Goal: Task Accomplishment & Management: Use online tool/utility

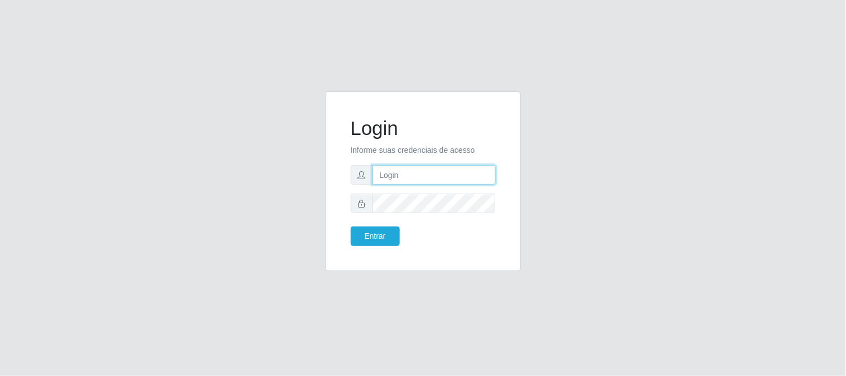
click at [420, 170] on input "text" at bounding box center [433, 175] width 123 height 20
type input "[EMAIL_ADDRESS][DOMAIN_NAME]"
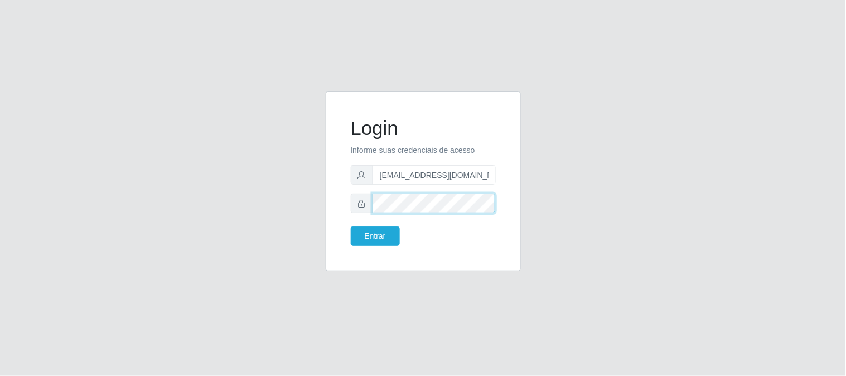
click at [351, 226] on button "Entrar" at bounding box center [375, 236] width 49 height 20
click at [378, 236] on button "Entrar" at bounding box center [375, 236] width 49 height 20
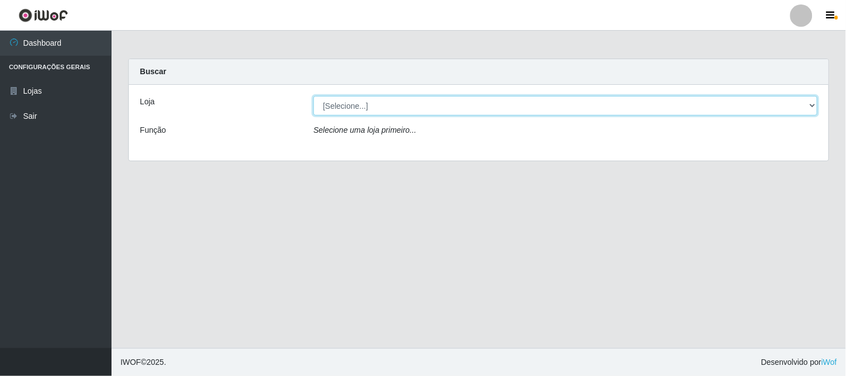
click at [353, 110] on select "[Selecione...] Queiroz Atacadão - [GEOGRAPHIC_DATA]" at bounding box center [565, 106] width 504 height 20
select select "464"
click at [313, 96] on select "[Selecione...] Queiroz Atacadão - [GEOGRAPHIC_DATA]" at bounding box center [565, 106] width 504 height 20
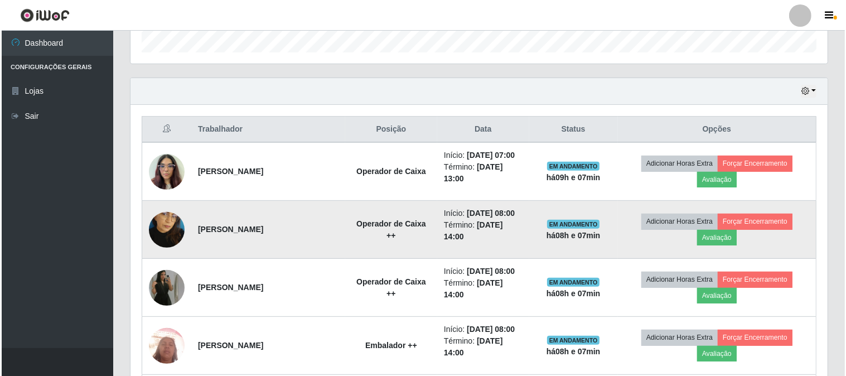
scroll to position [414, 0]
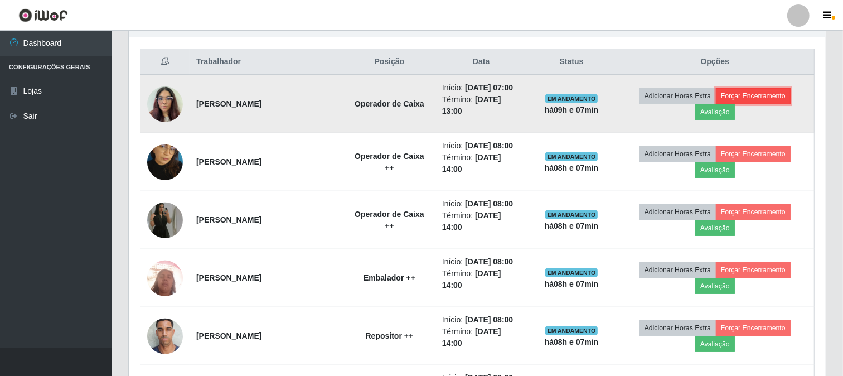
click at [756, 91] on button "Forçar Encerramento" at bounding box center [753, 96] width 75 height 16
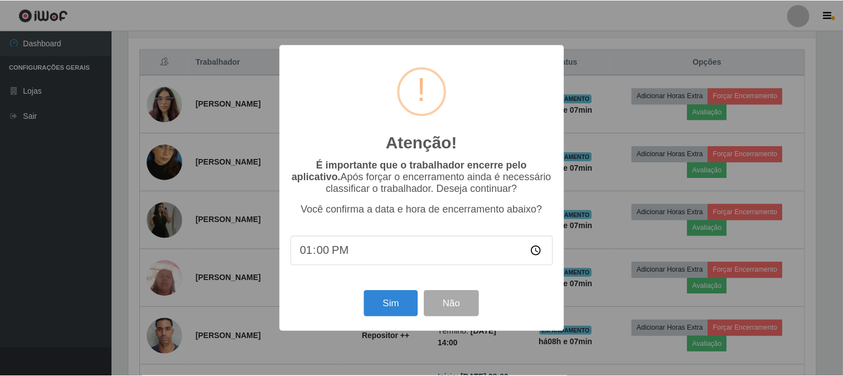
scroll to position [231, 690]
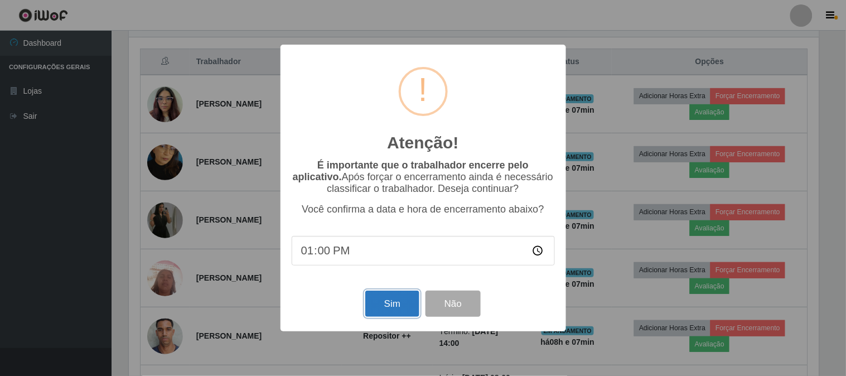
click at [394, 314] on button "Sim" at bounding box center [392, 304] width 54 height 26
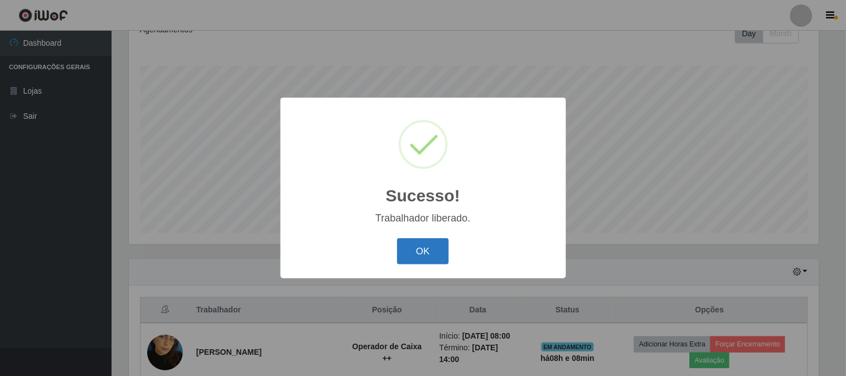
click at [443, 241] on button "OK" at bounding box center [423, 251] width 52 height 26
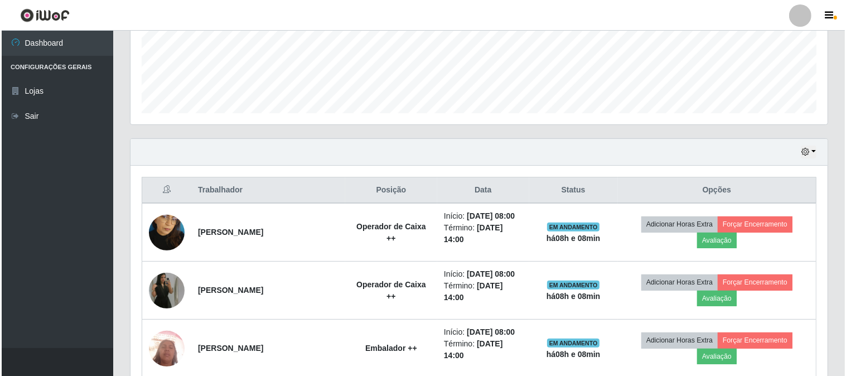
scroll to position [290, 0]
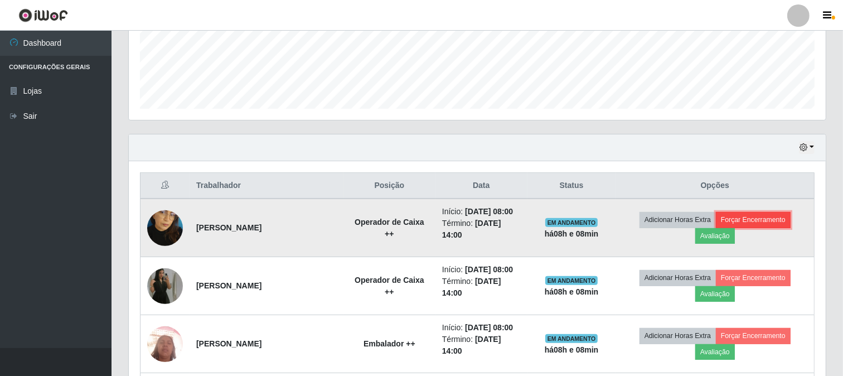
click at [780, 222] on button "Forçar Encerramento" at bounding box center [753, 220] width 75 height 16
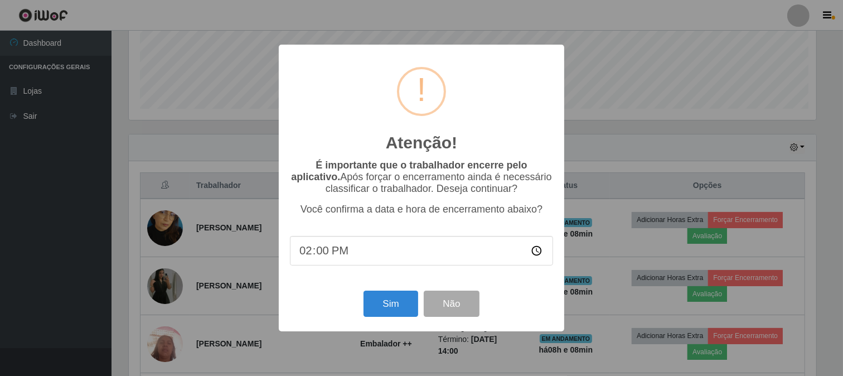
scroll to position [231, 690]
click at [393, 298] on button "Sim" at bounding box center [392, 304] width 54 height 26
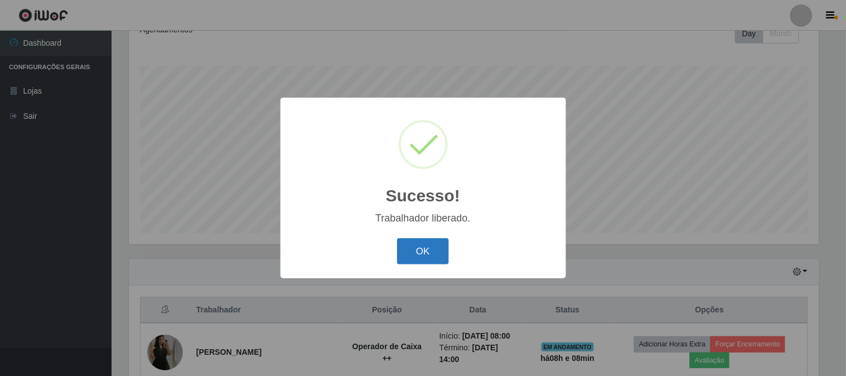
click at [428, 255] on button "OK" at bounding box center [423, 251] width 52 height 26
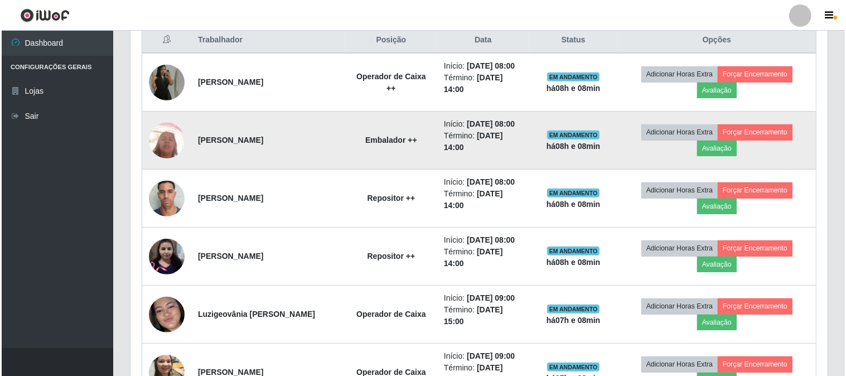
scroll to position [414, 0]
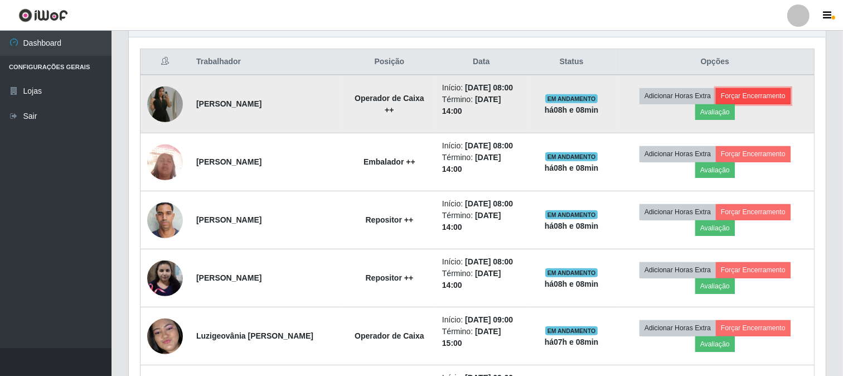
click at [771, 95] on button "Forçar Encerramento" at bounding box center [753, 96] width 75 height 16
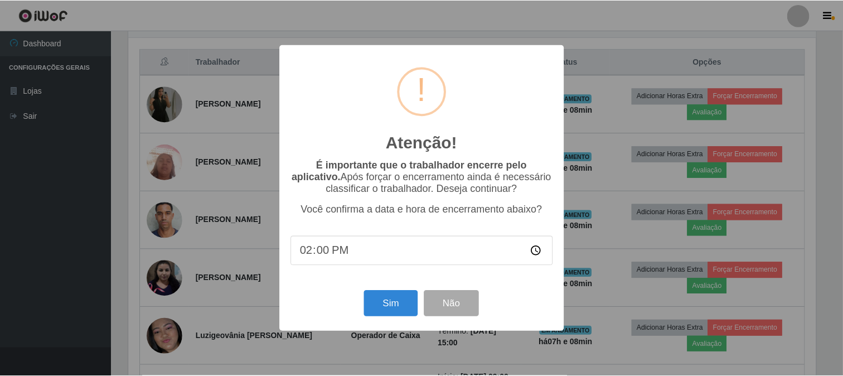
scroll to position [231, 690]
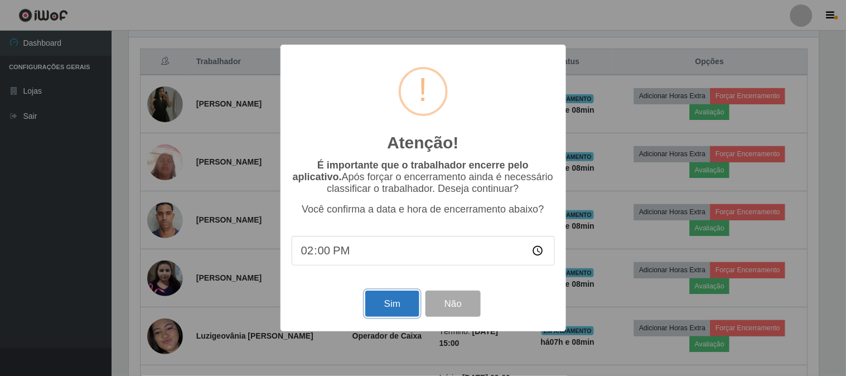
click at [397, 300] on button "Sim" at bounding box center [392, 304] width 54 height 26
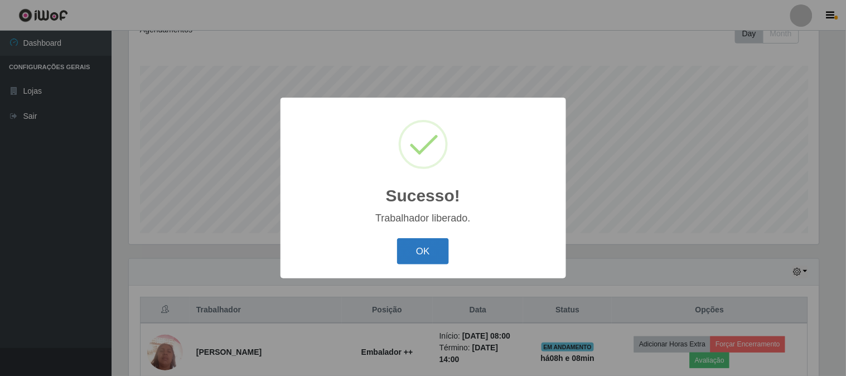
click at [431, 255] on button "OK" at bounding box center [423, 251] width 52 height 26
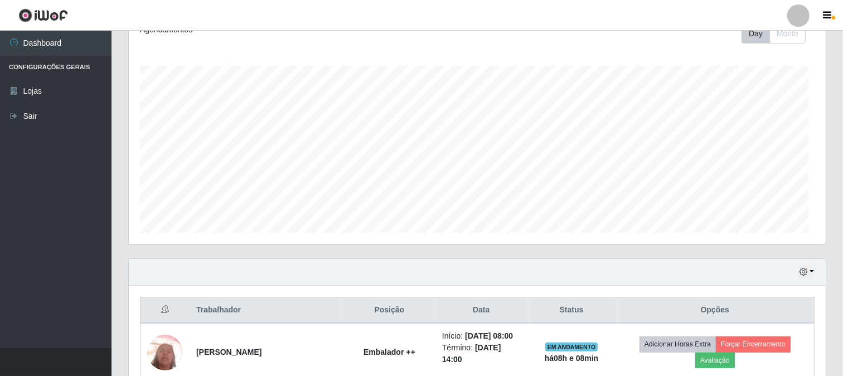
scroll to position [0, 0]
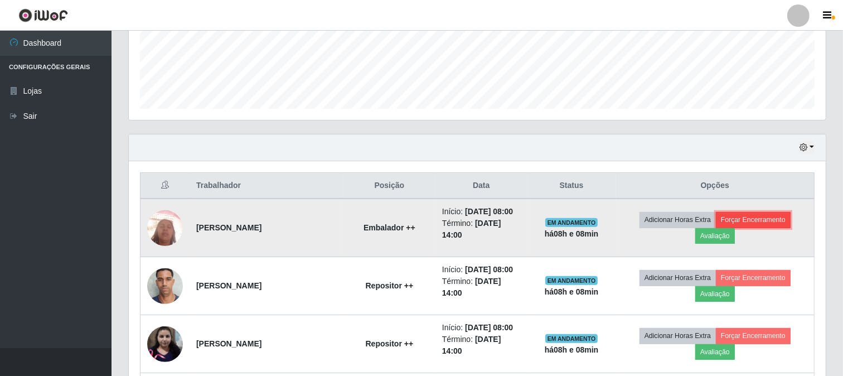
click at [762, 220] on button "Forçar Encerramento" at bounding box center [753, 220] width 75 height 16
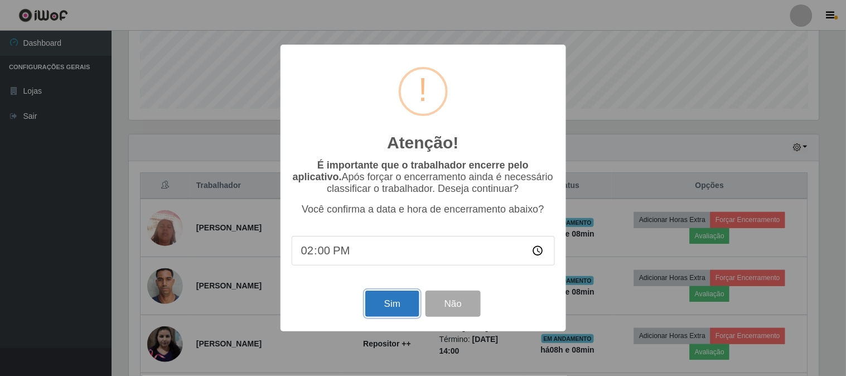
click at [389, 298] on button "Sim" at bounding box center [392, 304] width 54 height 26
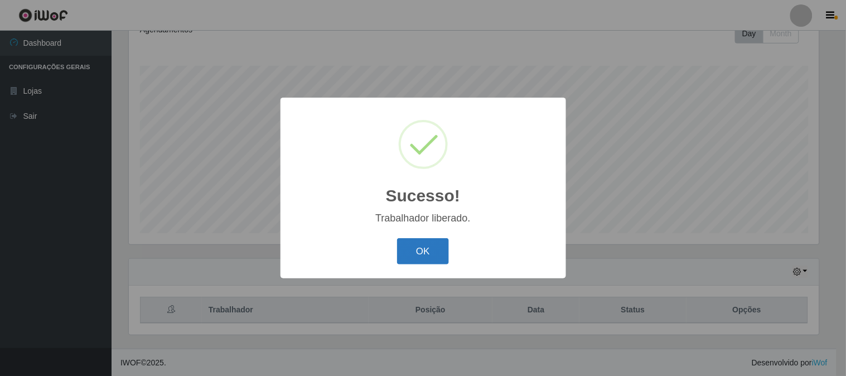
click at [415, 255] on button "OK" at bounding box center [423, 251] width 52 height 26
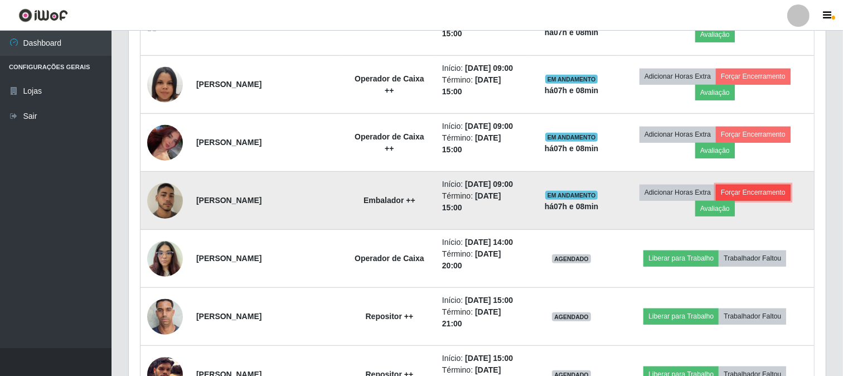
click at [767, 196] on button "Forçar Encerramento" at bounding box center [753, 193] width 75 height 16
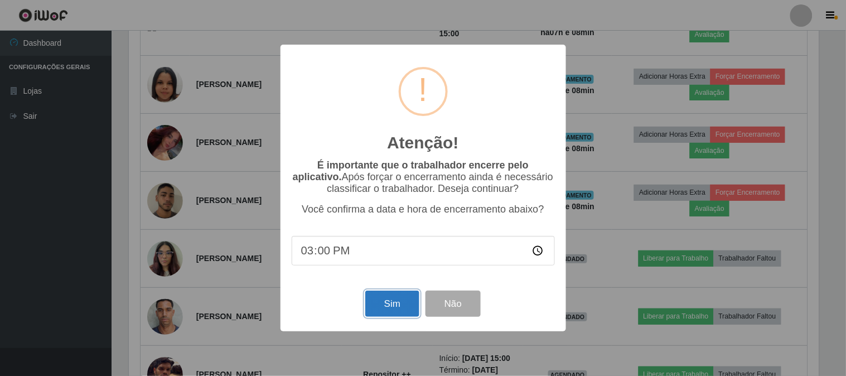
click at [393, 307] on button "Sim" at bounding box center [392, 304] width 54 height 26
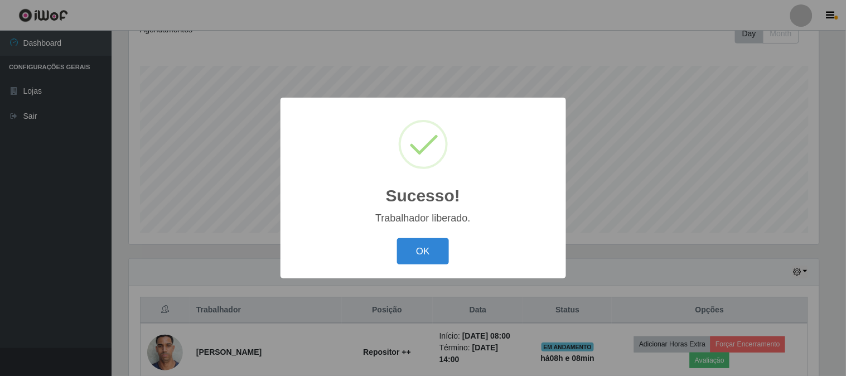
drag, startPoint x: 424, startPoint y: 251, endPoint x: 517, endPoint y: 232, distance: 94.6
click at [424, 250] on button "OK" at bounding box center [423, 251] width 52 height 26
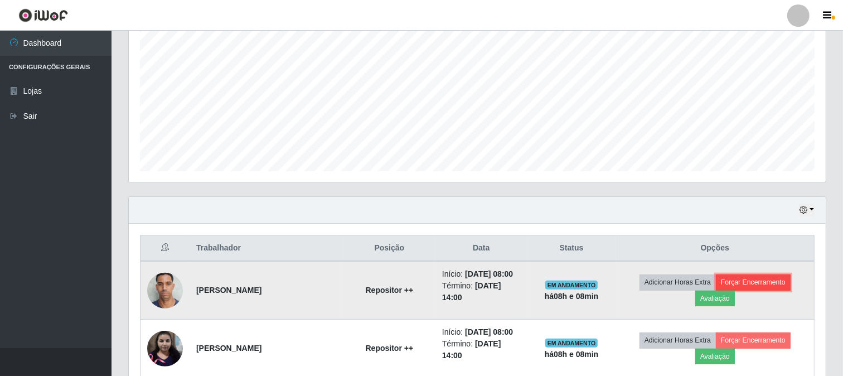
click at [752, 279] on button "Forçar Encerramento" at bounding box center [753, 282] width 75 height 16
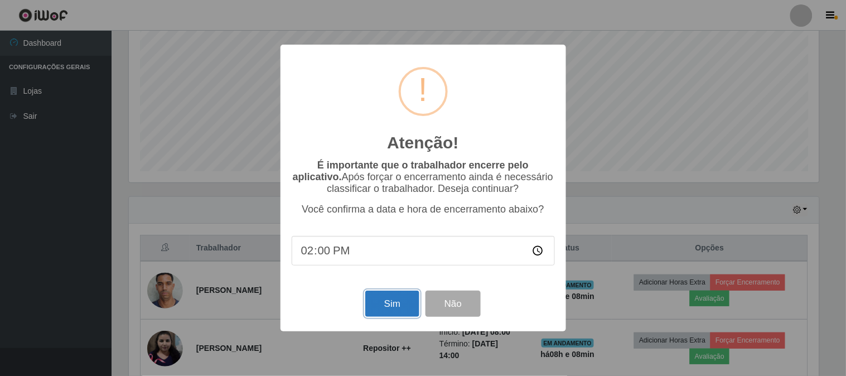
click at [401, 314] on button "Sim" at bounding box center [392, 304] width 54 height 26
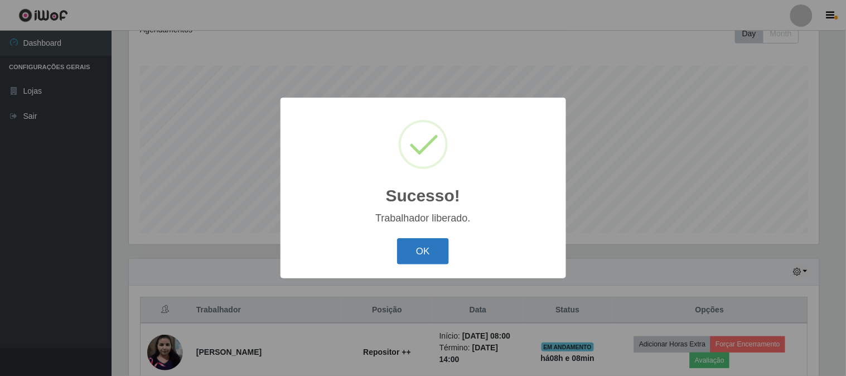
click at [426, 249] on button "OK" at bounding box center [423, 251] width 52 height 26
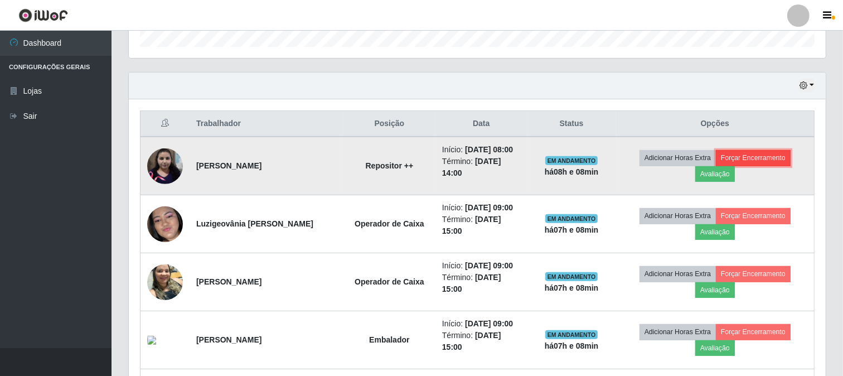
click at [768, 159] on button "Forçar Encerramento" at bounding box center [753, 158] width 75 height 16
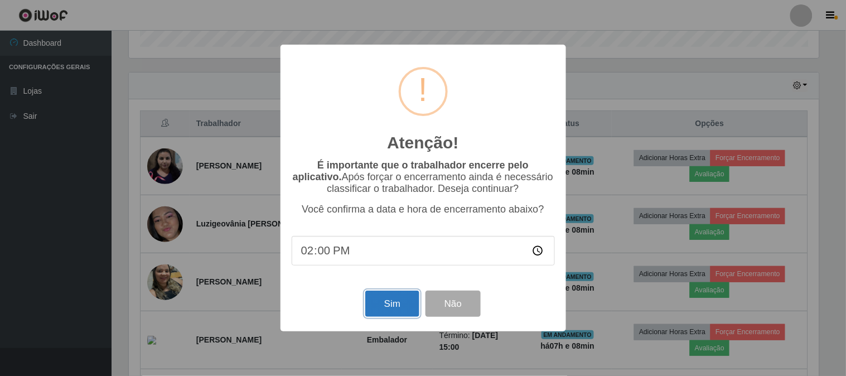
click at [399, 302] on button "Sim" at bounding box center [392, 304] width 54 height 26
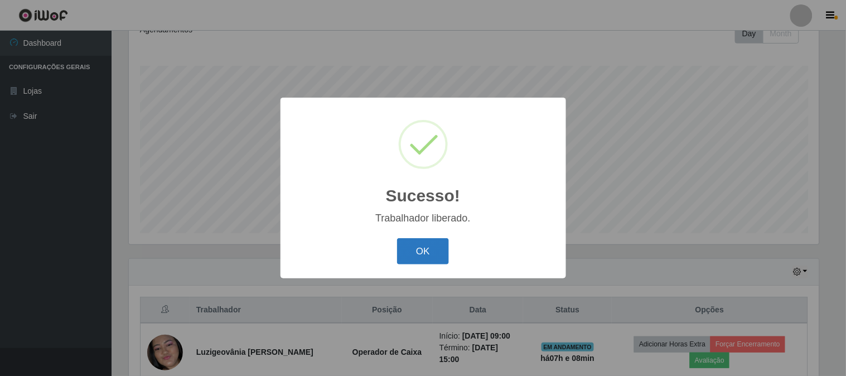
click at [436, 248] on button "OK" at bounding box center [423, 251] width 52 height 26
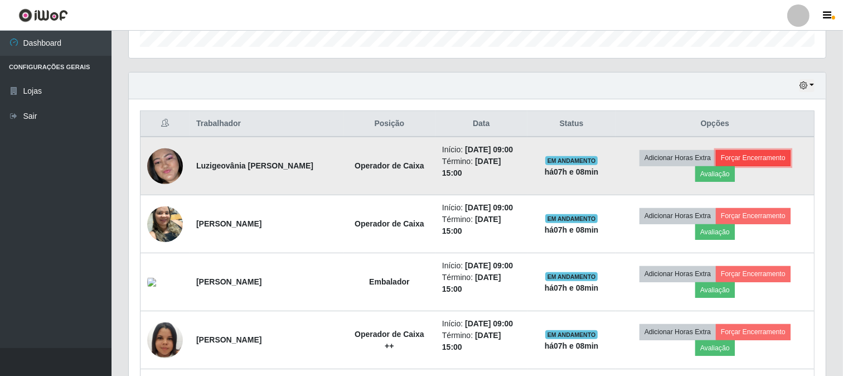
click at [732, 154] on button "Forçar Encerramento" at bounding box center [753, 158] width 75 height 16
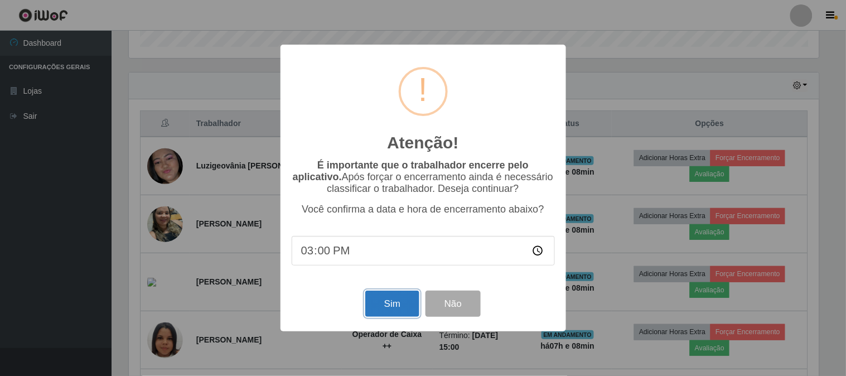
click at [386, 316] on button "Sim" at bounding box center [392, 304] width 54 height 26
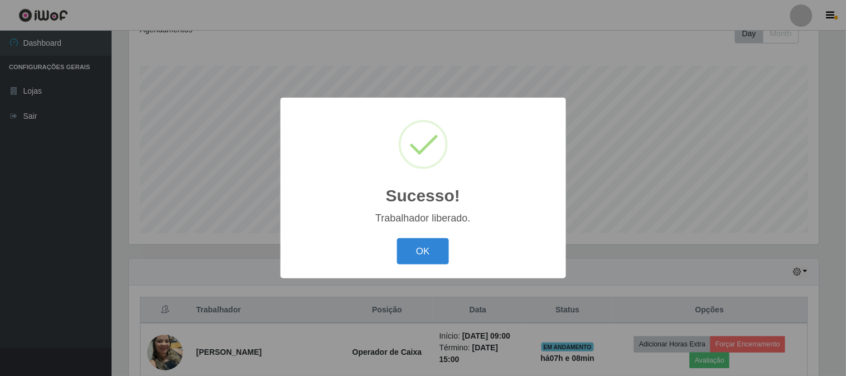
click at [391, 254] on div "OK Cancel" at bounding box center [423, 251] width 263 height 32
click at [409, 254] on button "OK" at bounding box center [423, 251] width 52 height 26
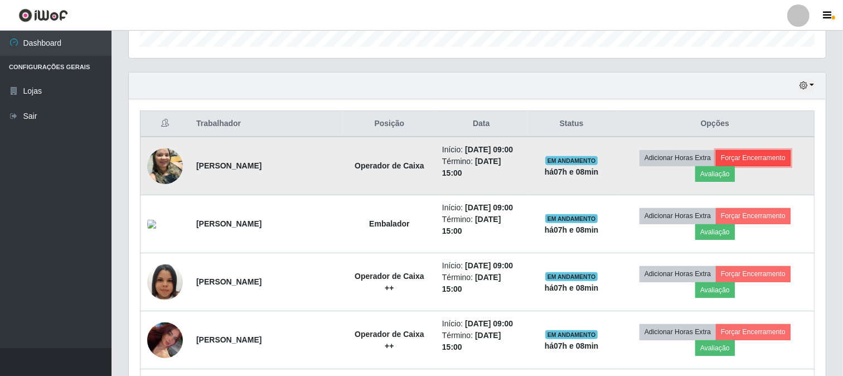
click at [753, 161] on button "Forçar Encerramento" at bounding box center [753, 158] width 75 height 16
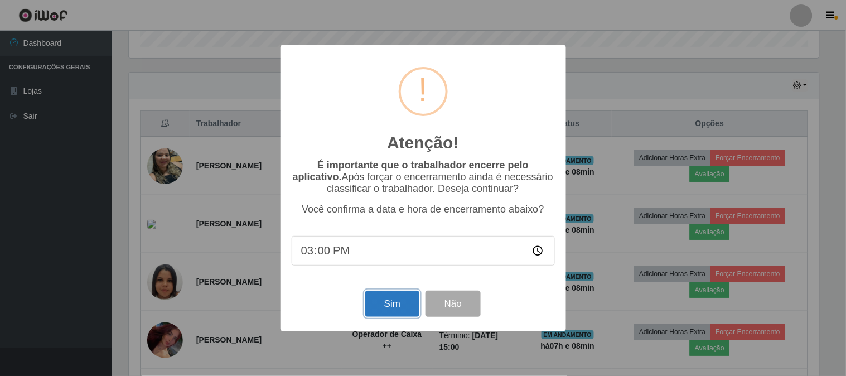
click at [400, 314] on button "Sim" at bounding box center [392, 304] width 54 height 26
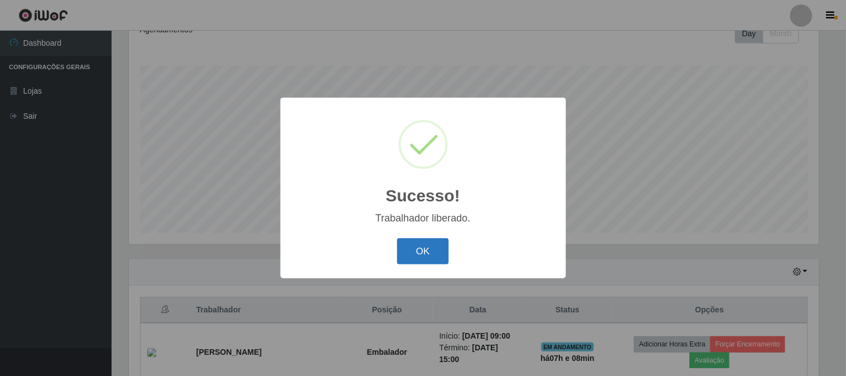
drag, startPoint x: 416, startPoint y: 249, endPoint x: 434, endPoint y: 242, distance: 19.3
click at [417, 249] on button "OK" at bounding box center [423, 251] width 52 height 26
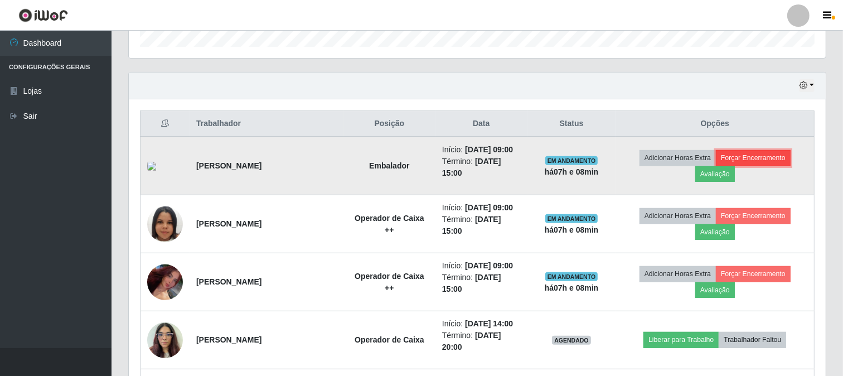
click at [772, 159] on button "Forçar Encerramento" at bounding box center [753, 158] width 75 height 16
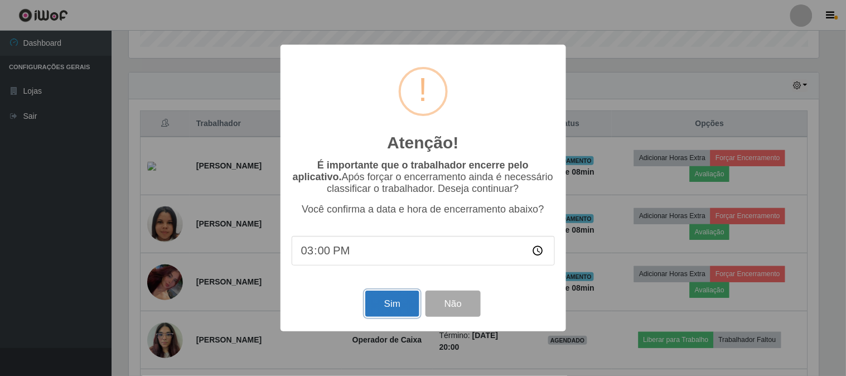
click at [385, 304] on button "Sim" at bounding box center [392, 304] width 54 height 26
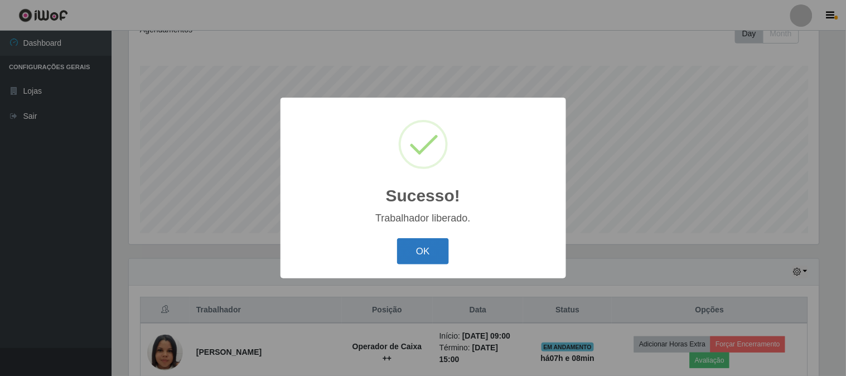
click at [410, 249] on button "OK" at bounding box center [423, 251] width 52 height 26
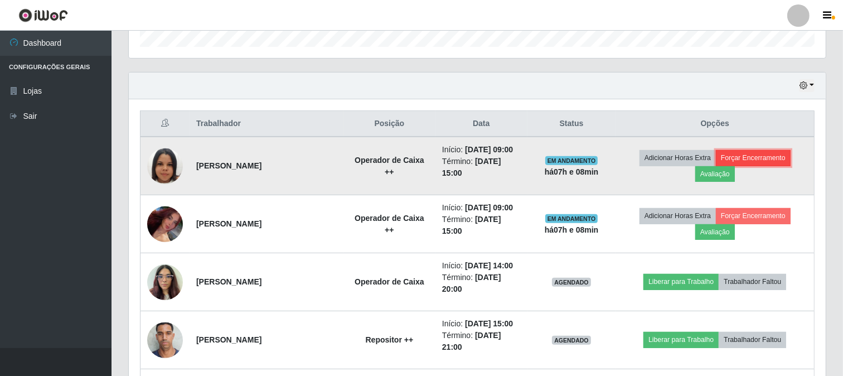
click at [770, 158] on button "Forçar Encerramento" at bounding box center [753, 158] width 75 height 16
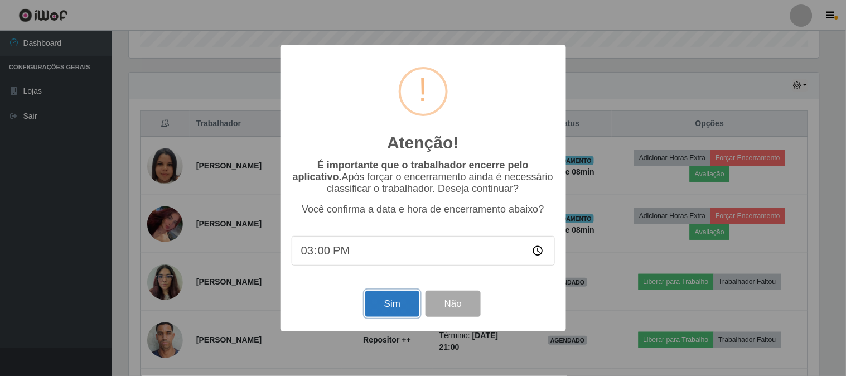
click at [386, 311] on button "Sim" at bounding box center [392, 304] width 54 height 26
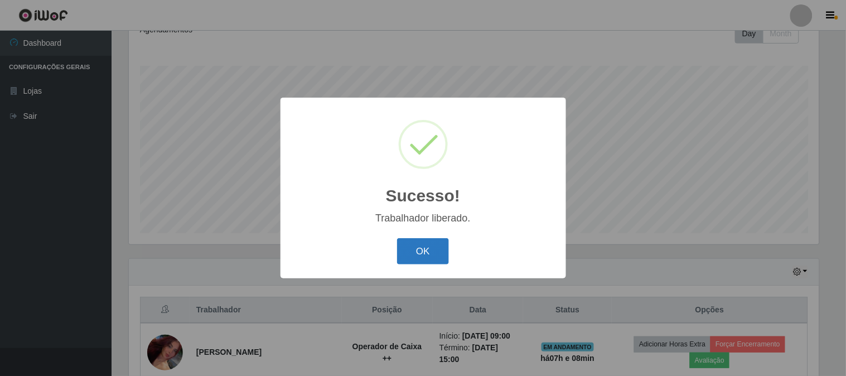
click at [437, 255] on button "OK" at bounding box center [423, 251] width 52 height 26
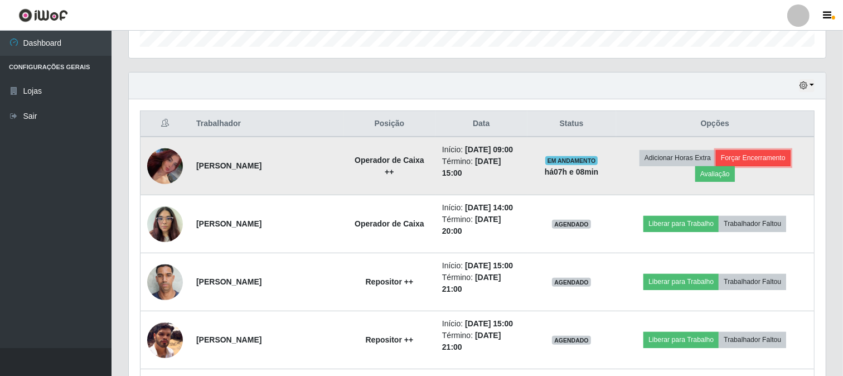
click at [758, 154] on button "Forçar Encerramento" at bounding box center [753, 158] width 75 height 16
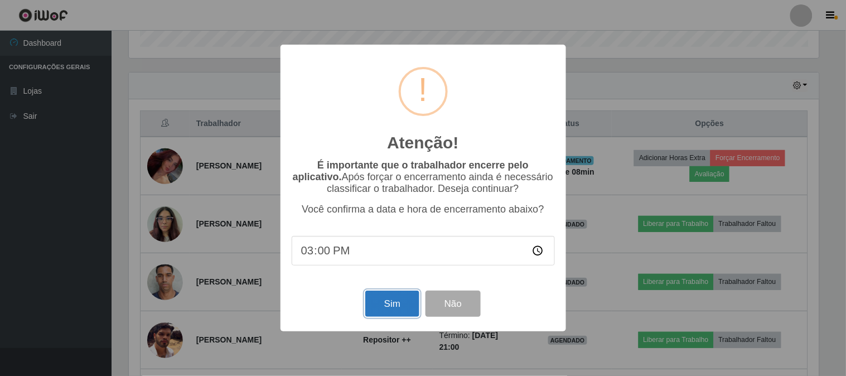
click at [401, 314] on button "Sim" at bounding box center [392, 304] width 54 height 26
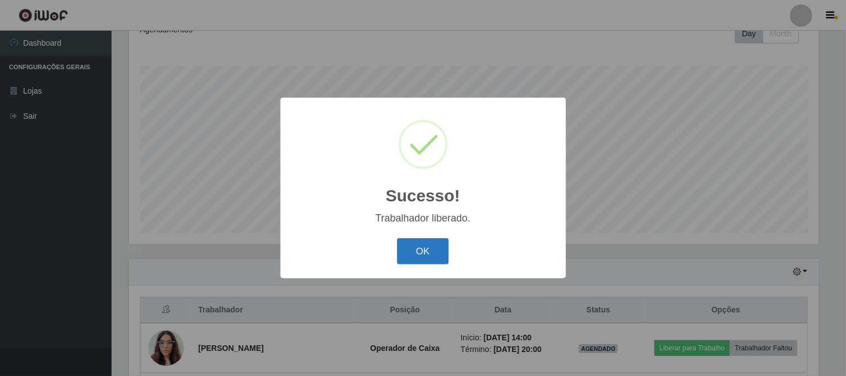
click at [435, 246] on button "OK" at bounding box center [423, 251] width 52 height 26
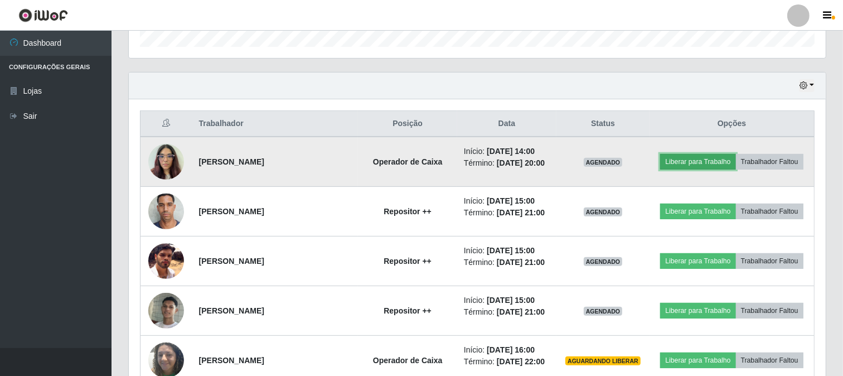
click at [735, 162] on button "Liberar para Trabalho" at bounding box center [697, 162] width 75 height 16
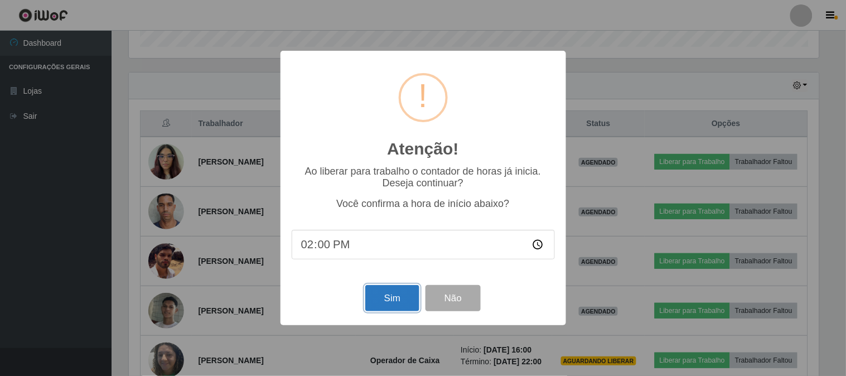
click at [390, 303] on button "Sim" at bounding box center [392, 298] width 54 height 26
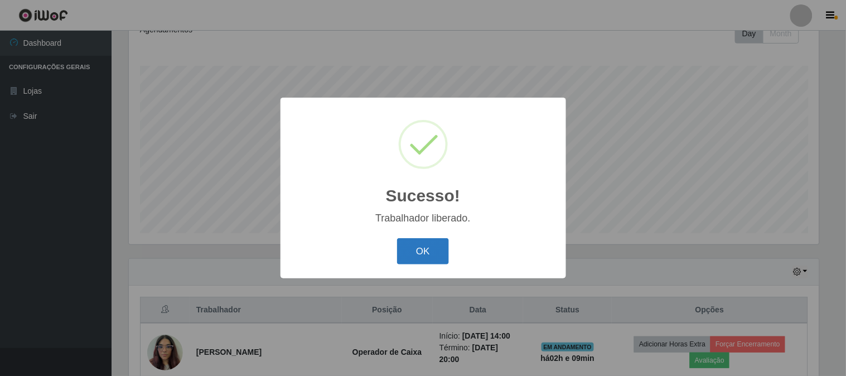
click at [400, 253] on button "OK" at bounding box center [423, 251] width 52 height 26
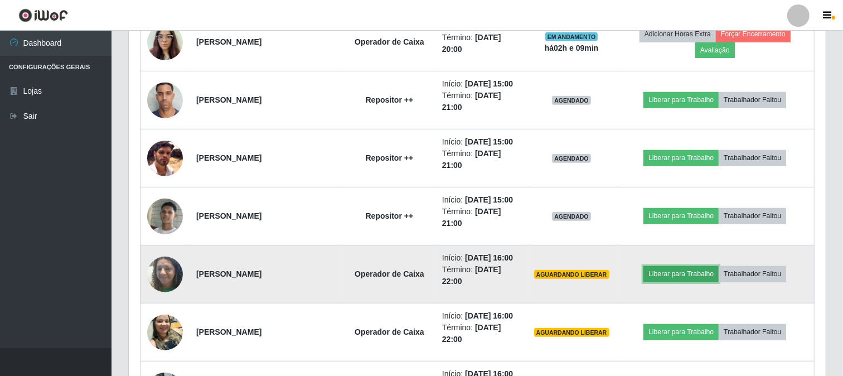
click at [682, 272] on button "Liberar para Trabalho" at bounding box center [680, 274] width 75 height 16
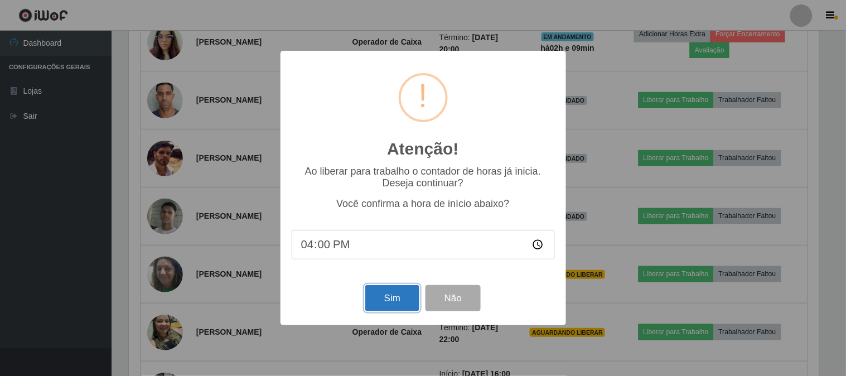
click at [402, 299] on button "Sim" at bounding box center [392, 298] width 54 height 26
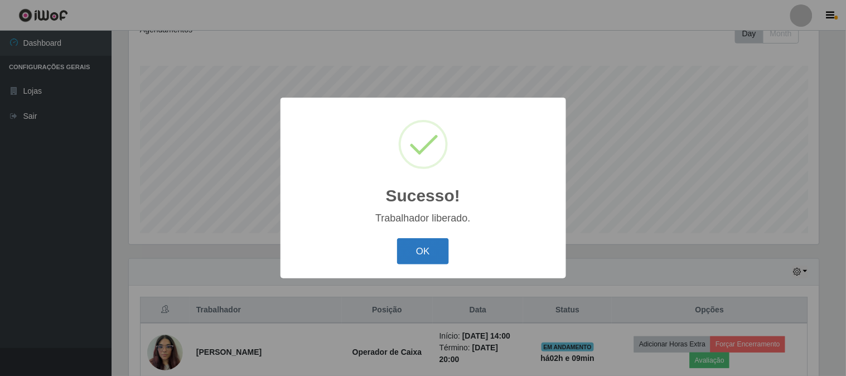
click at [432, 251] on button "OK" at bounding box center [423, 251] width 52 height 26
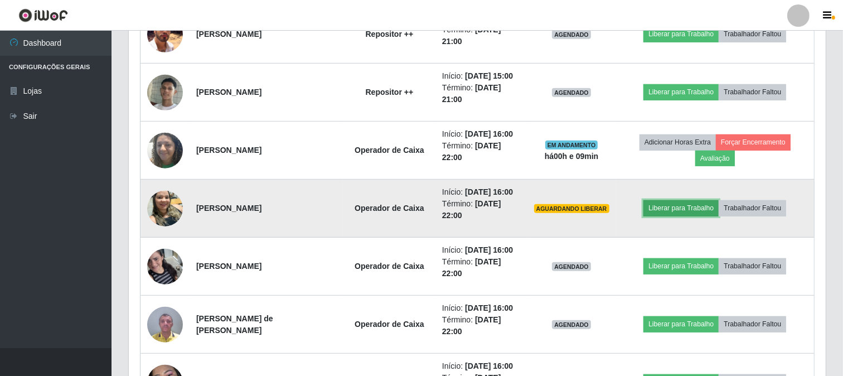
click at [699, 214] on button "Liberar para Trabalho" at bounding box center [680, 208] width 75 height 16
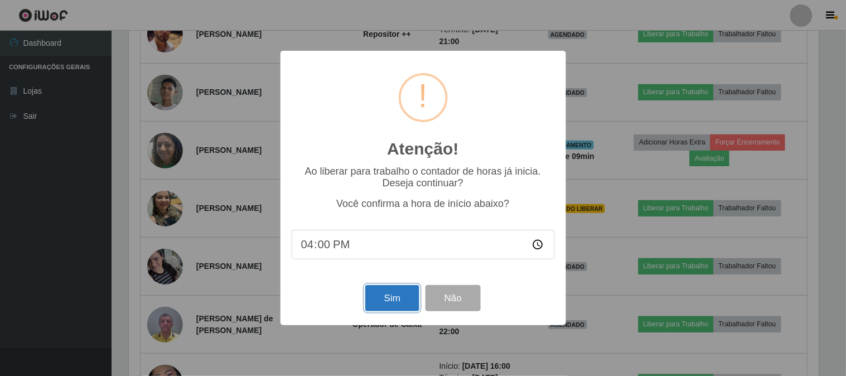
click at [399, 301] on button "Sim" at bounding box center [392, 298] width 54 height 26
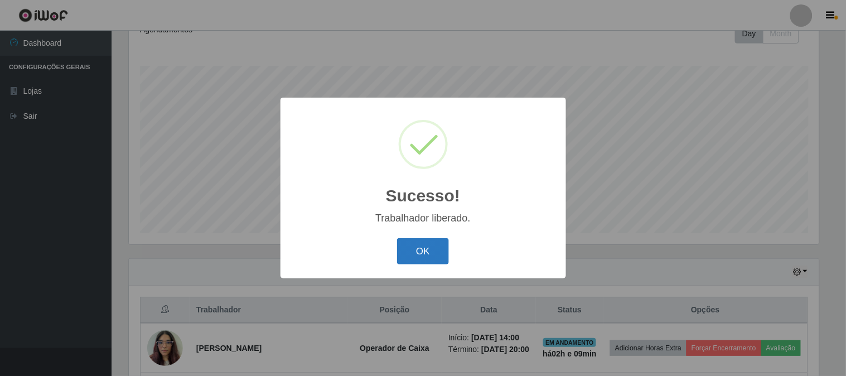
click at [443, 241] on button "OK" at bounding box center [423, 251] width 52 height 26
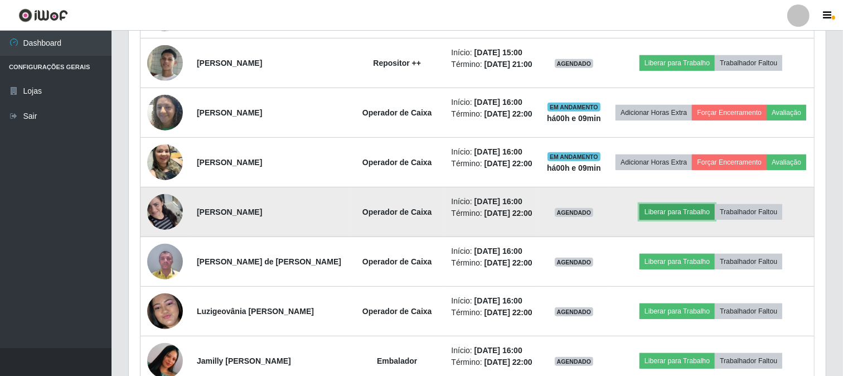
click at [696, 220] on button "Liberar para Trabalho" at bounding box center [677, 212] width 75 height 16
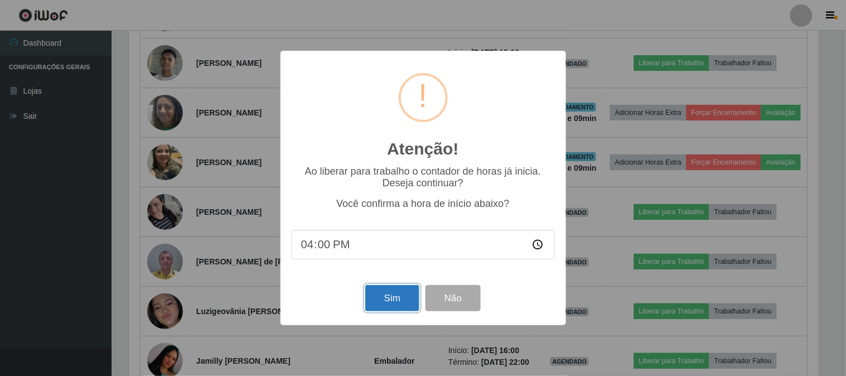
click at [405, 297] on button "Sim" at bounding box center [392, 298] width 54 height 26
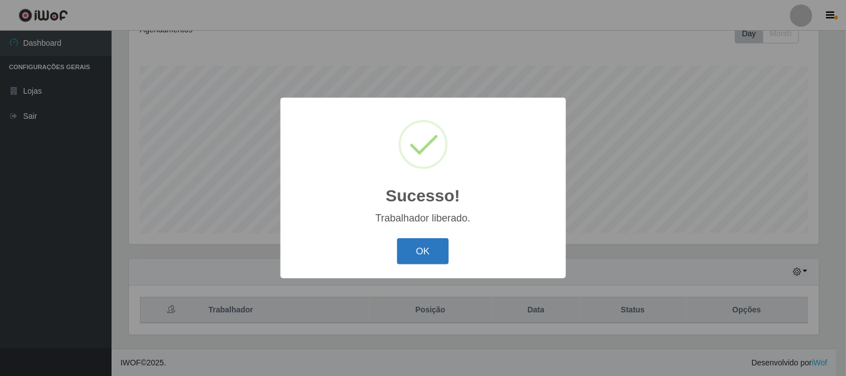
click at [424, 249] on button "OK" at bounding box center [423, 251] width 52 height 26
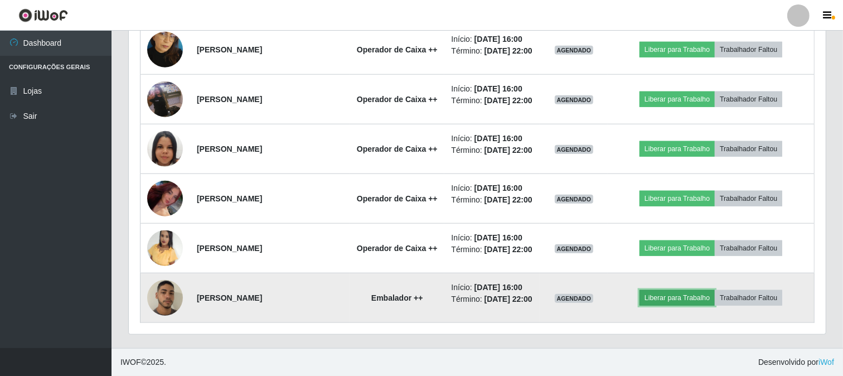
click at [655, 293] on button "Liberar para Trabalho" at bounding box center [677, 298] width 75 height 16
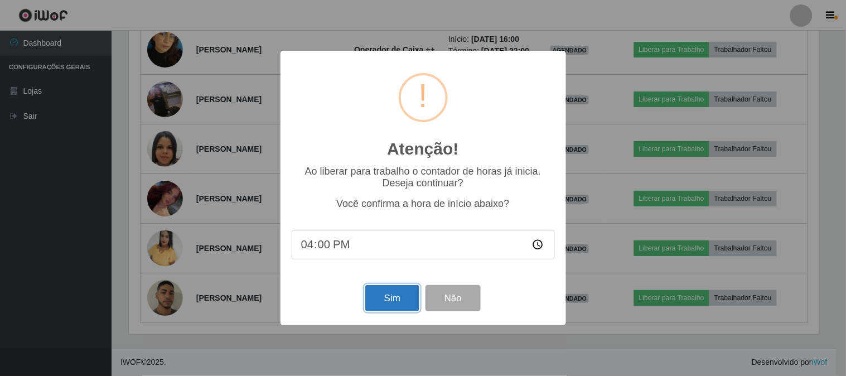
click at [405, 305] on button "Sim" at bounding box center [392, 298] width 54 height 26
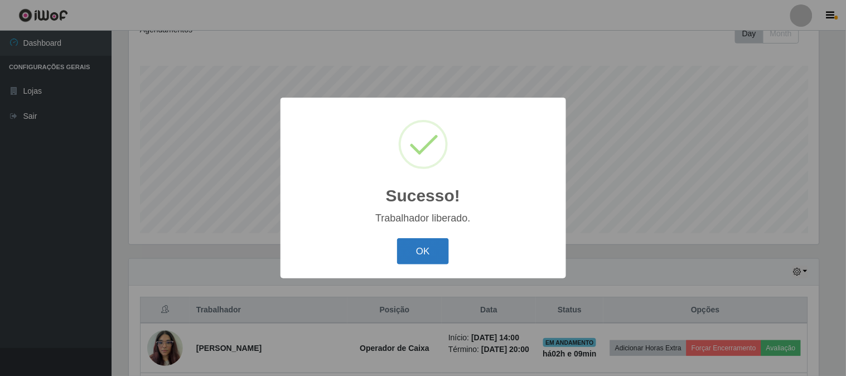
click at [414, 252] on button "OK" at bounding box center [423, 251] width 52 height 26
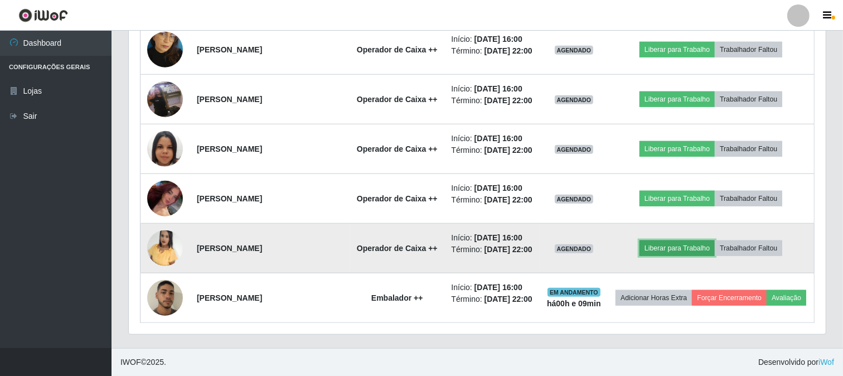
click at [689, 240] on button "Liberar para Trabalho" at bounding box center [677, 248] width 75 height 16
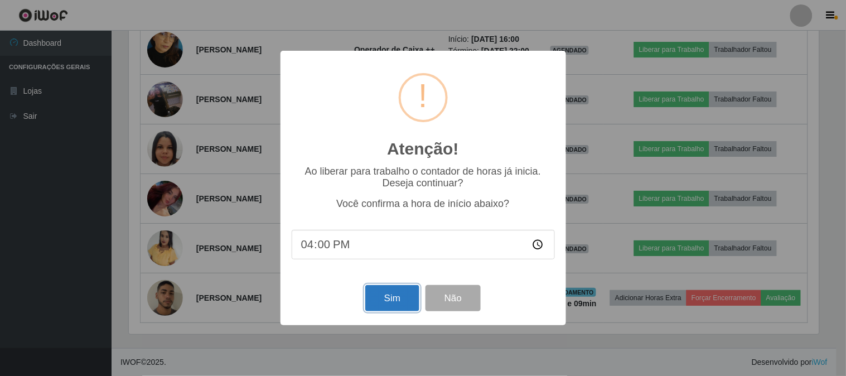
click at [414, 298] on button "Sim" at bounding box center [392, 298] width 54 height 26
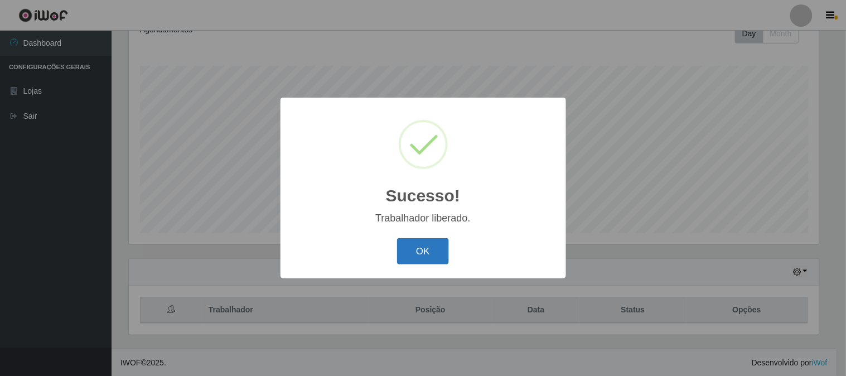
click at [419, 246] on button "OK" at bounding box center [423, 251] width 52 height 26
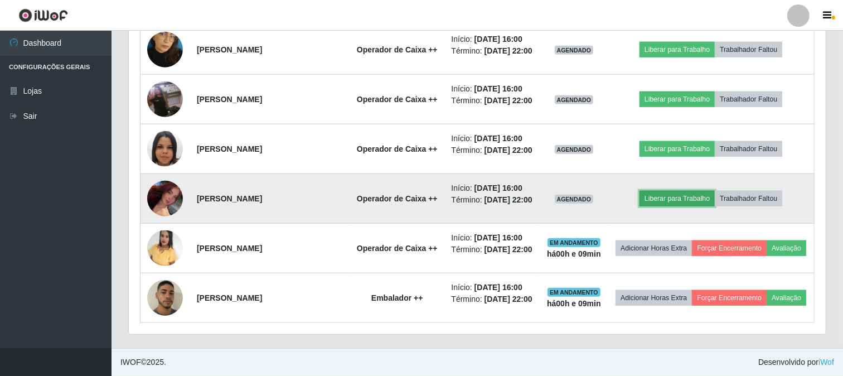
click at [700, 191] on button "Liberar para Trabalho" at bounding box center [677, 199] width 75 height 16
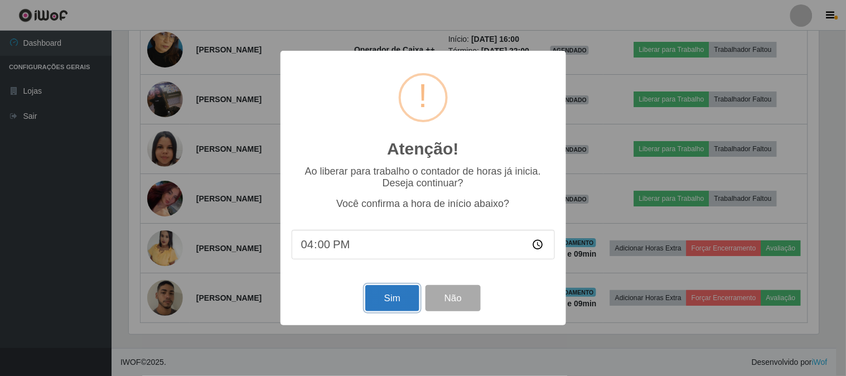
click at [376, 296] on button "Sim" at bounding box center [392, 298] width 54 height 26
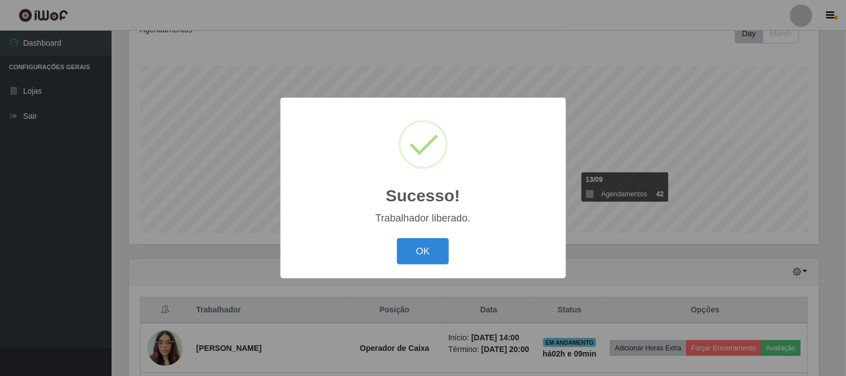
click at [422, 249] on button "OK" at bounding box center [423, 251] width 52 height 26
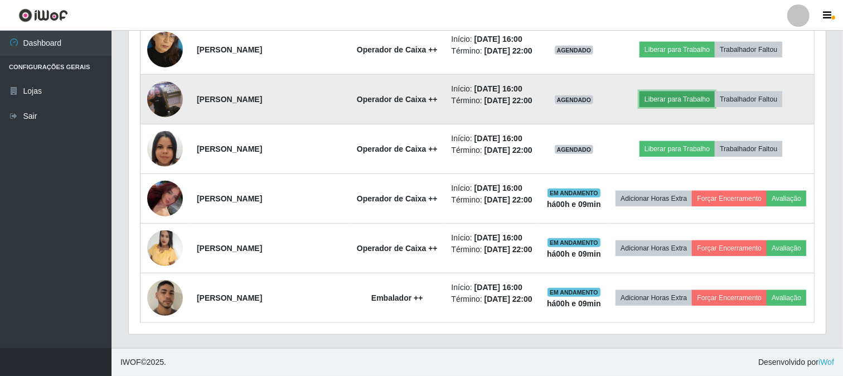
click at [675, 107] on button "Liberar para Trabalho" at bounding box center [677, 99] width 75 height 16
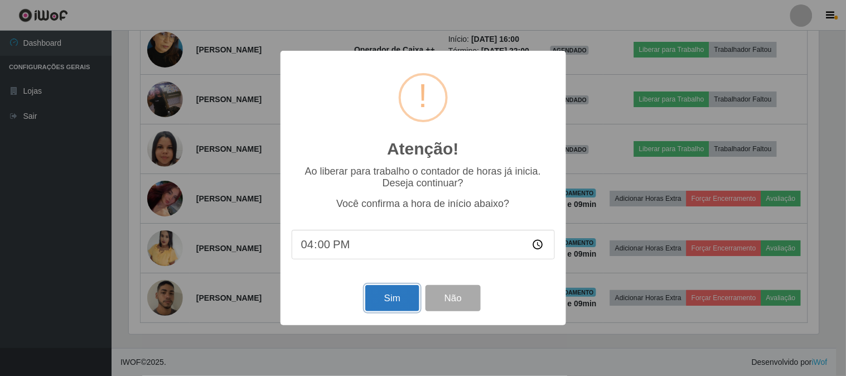
click at [394, 307] on button "Sim" at bounding box center [392, 298] width 54 height 26
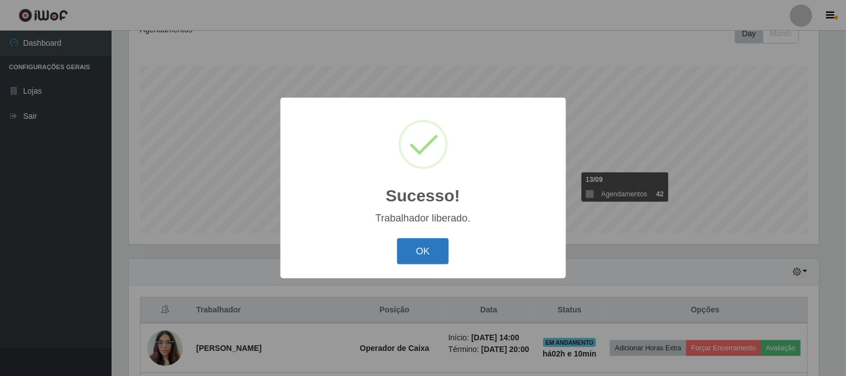
click at [417, 257] on button "OK" at bounding box center [423, 251] width 52 height 26
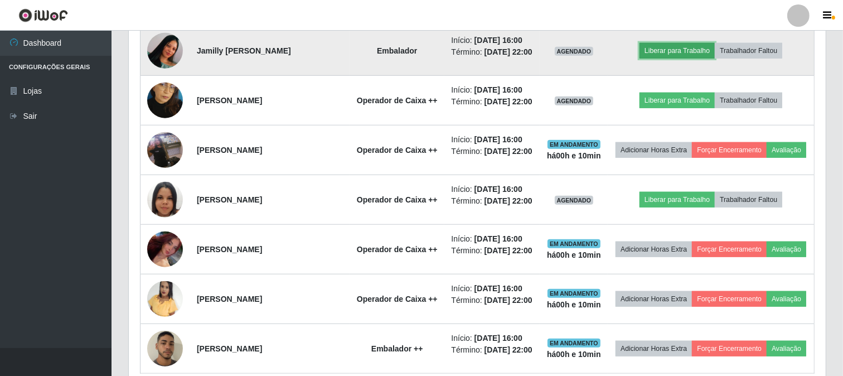
click at [683, 59] on button "Liberar para Trabalho" at bounding box center [677, 51] width 75 height 16
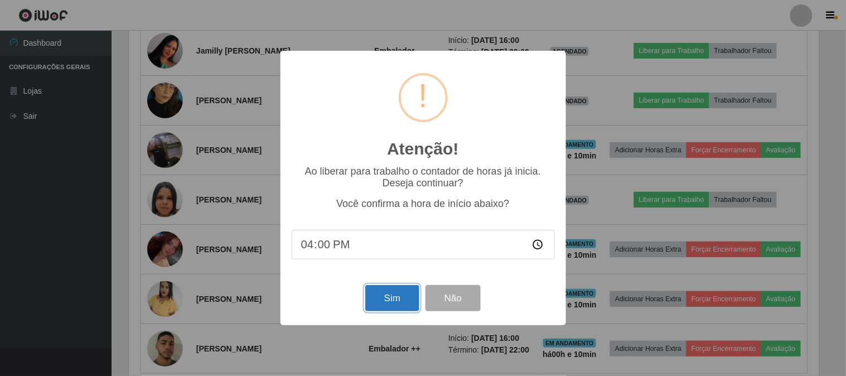
click at [386, 298] on button "Sim" at bounding box center [392, 298] width 54 height 26
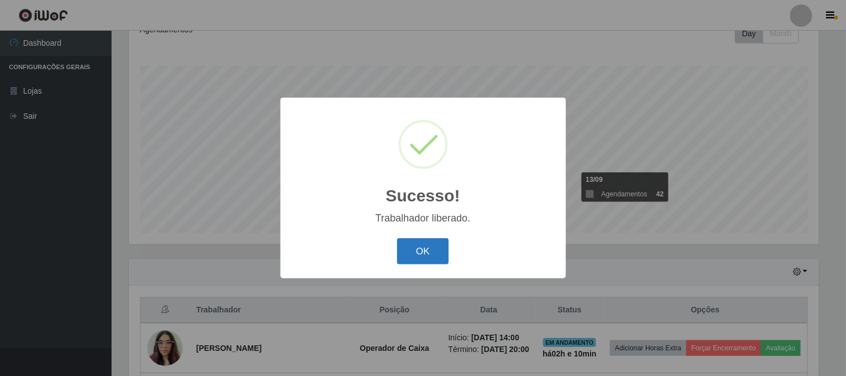
click at [417, 250] on button "OK" at bounding box center [423, 251] width 52 height 26
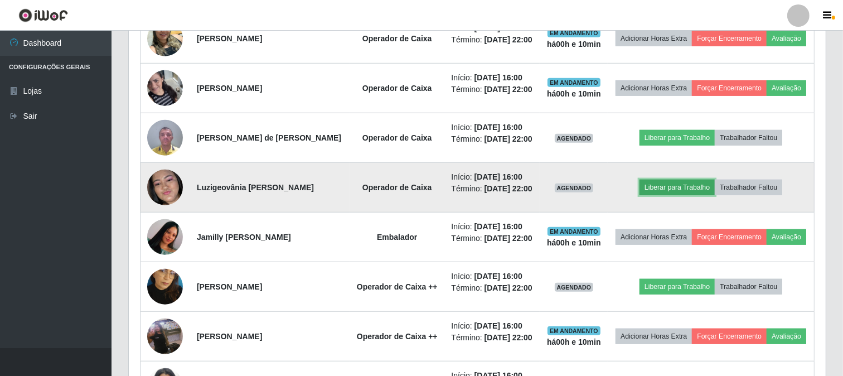
click at [667, 195] on button "Liberar para Trabalho" at bounding box center [677, 188] width 75 height 16
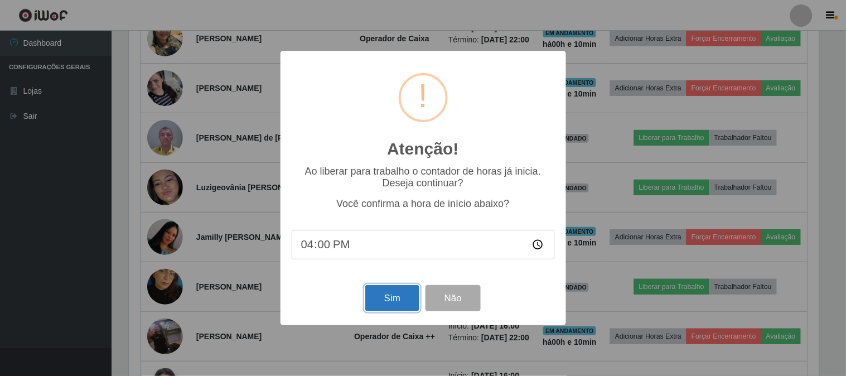
click at [393, 288] on button "Sim" at bounding box center [392, 298] width 54 height 26
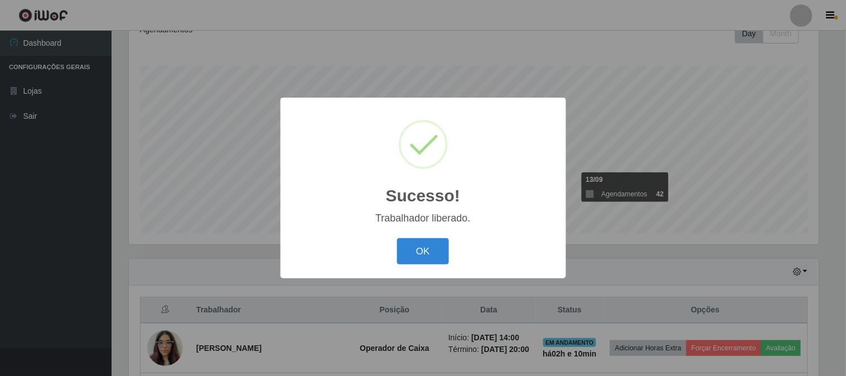
click at [430, 236] on div "OK Cancel" at bounding box center [423, 251] width 263 height 32
click at [431, 249] on button "OK" at bounding box center [423, 251] width 52 height 26
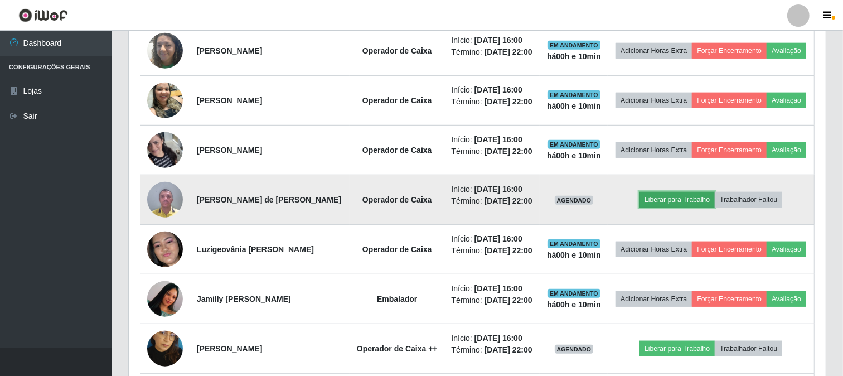
click at [715, 207] on button "Liberar para Trabalho" at bounding box center [677, 200] width 75 height 16
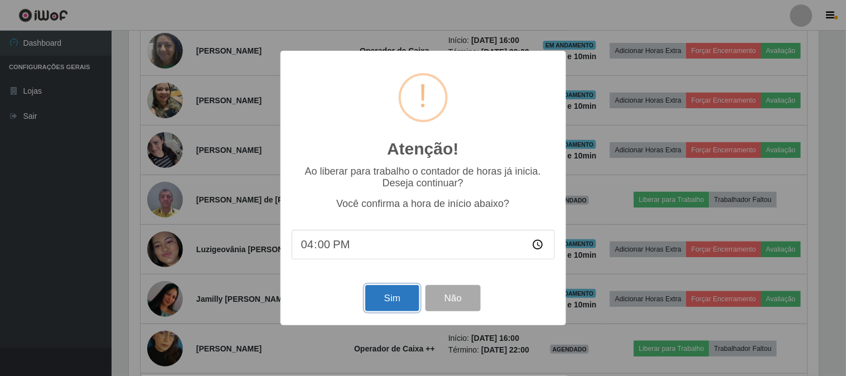
click at [385, 302] on button "Sim" at bounding box center [392, 298] width 54 height 26
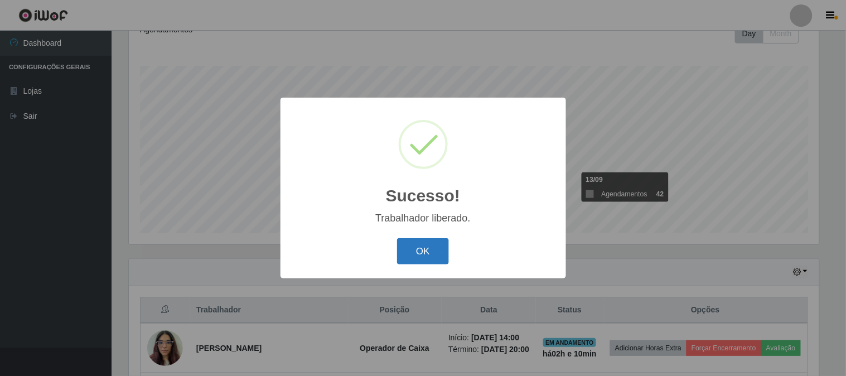
click at [444, 243] on button "OK" at bounding box center [423, 251] width 52 height 26
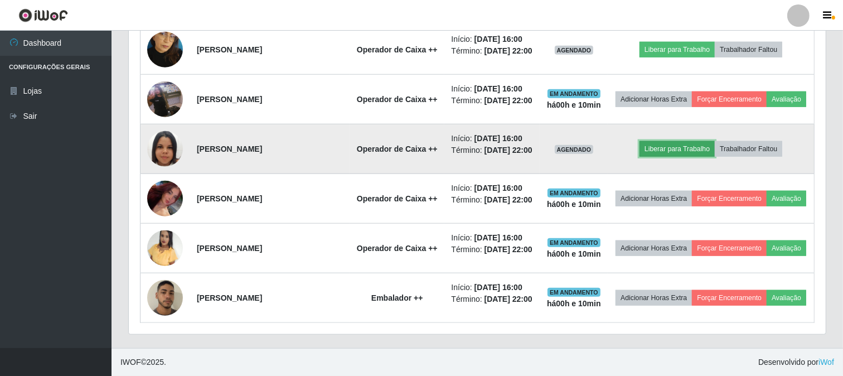
click at [688, 141] on button "Liberar para Trabalho" at bounding box center [677, 149] width 75 height 16
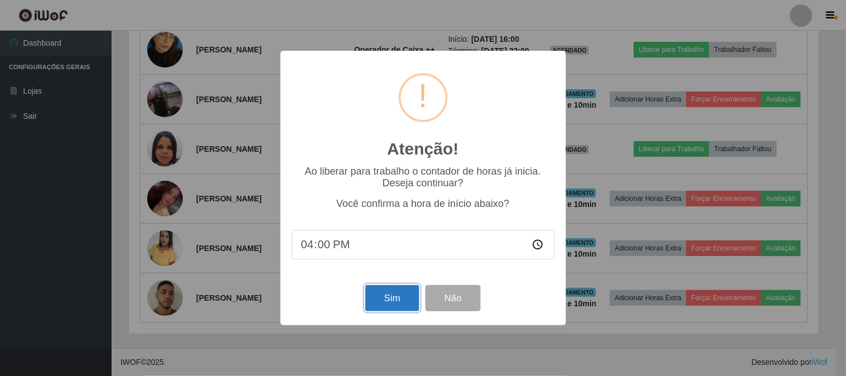
click at [404, 297] on button "Sim" at bounding box center [392, 298] width 54 height 26
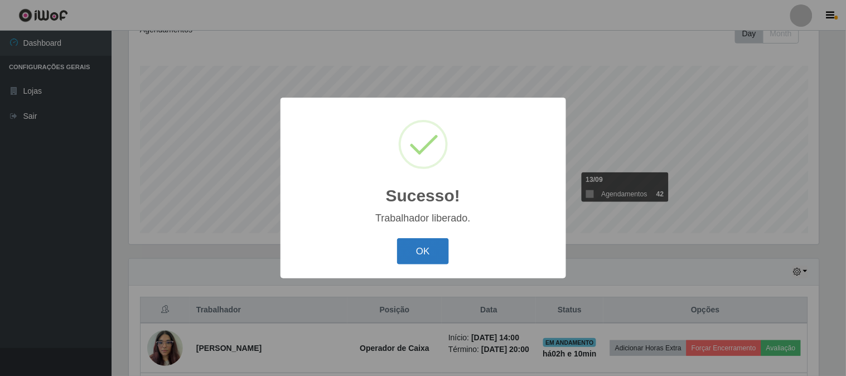
click at [424, 250] on button "OK" at bounding box center [423, 251] width 52 height 26
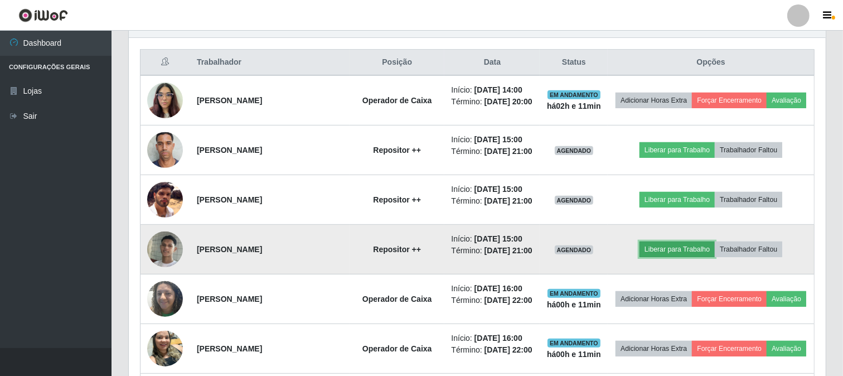
click at [676, 257] on button "Liberar para Trabalho" at bounding box center [677, 249] width 75 height 16
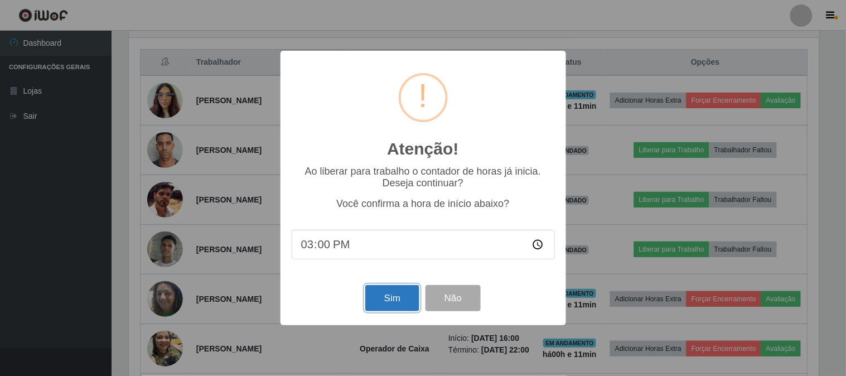
click at [399, 301] on button "Sim" at bounding box center [392, 298] width 54 height 26
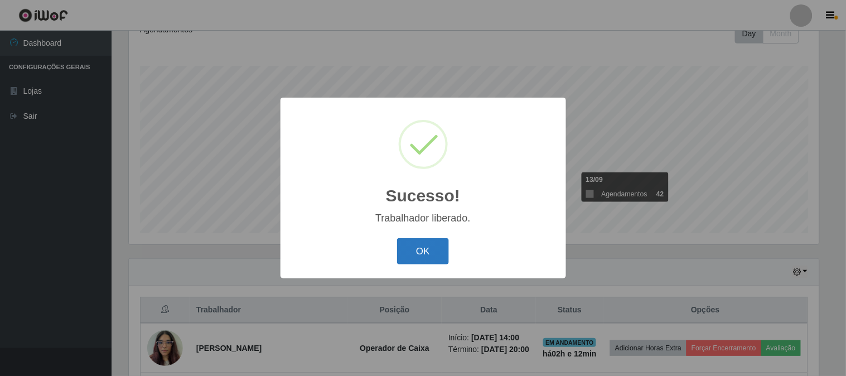
click at [437, 248] on button "OK" at bounding box center [423, 251] width 52 height 26
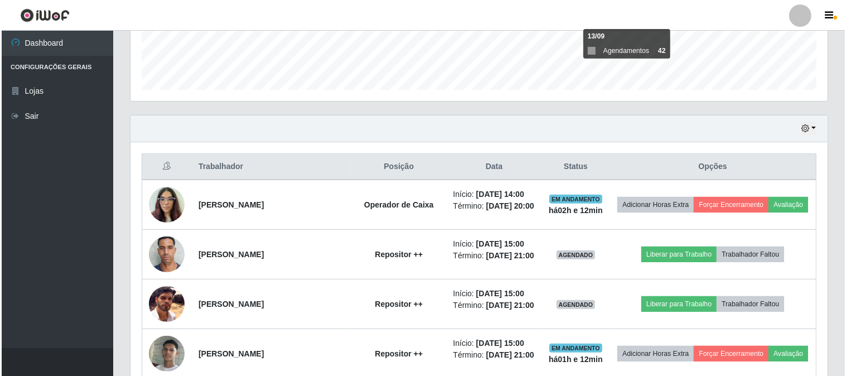
scroll to position [414, 0]
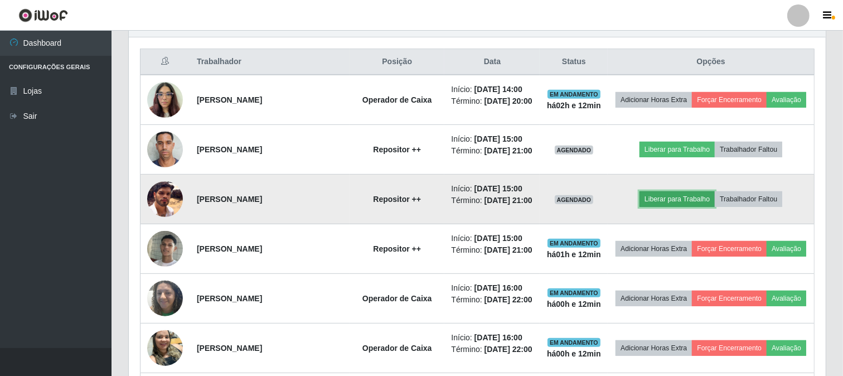
click at [681, 207] on button "Liberar para Trabalho" at bounding box center [677, 199] width 75 height 16
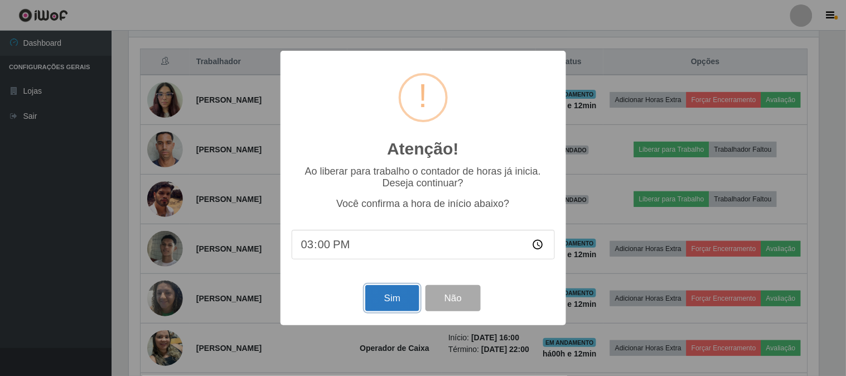
click at [400, 293] on button "Sim" at bounding box center [392, 298] width 54 height 26
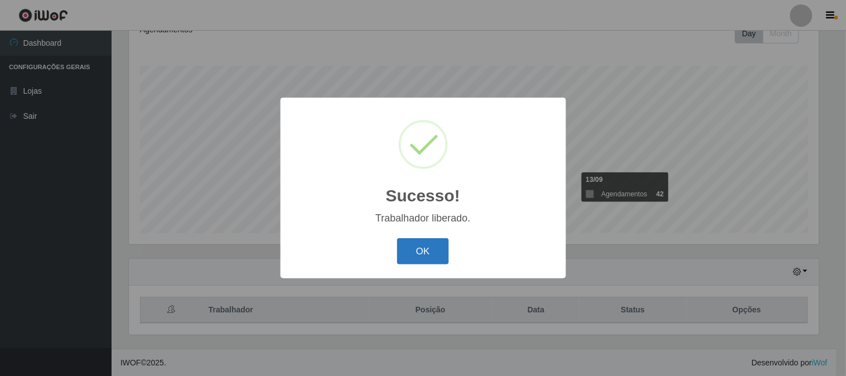
click at [432, 253] on button "OK" at bounding box center [423, 251] width 52 height 26
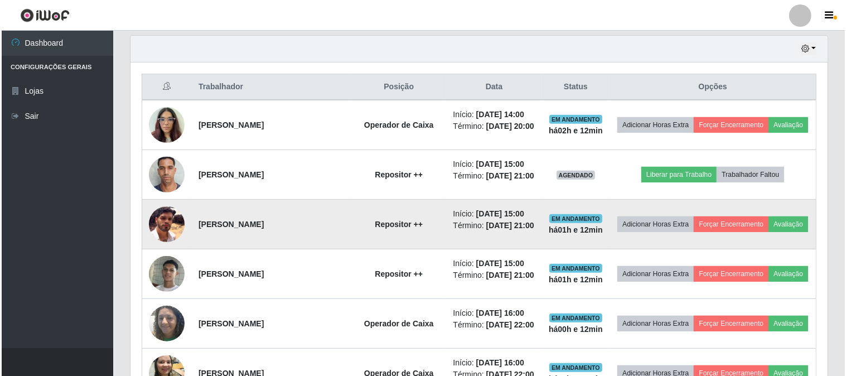
scroll to position [414, 0]
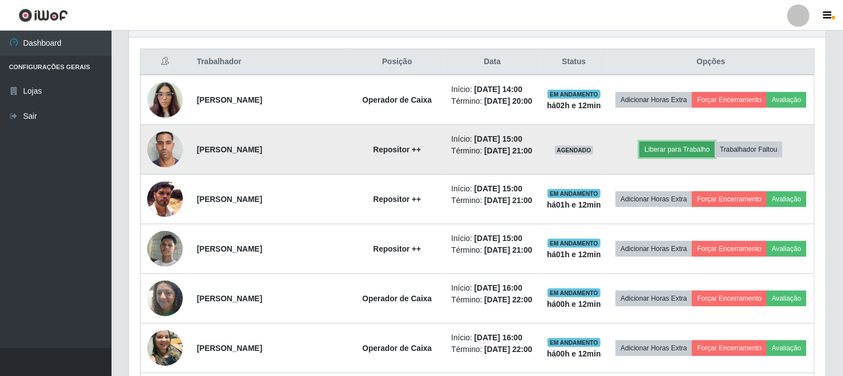
click at [705, 154] on button "Liberar para Trabalho" at bounding box center [677, 150] width 75 height 16
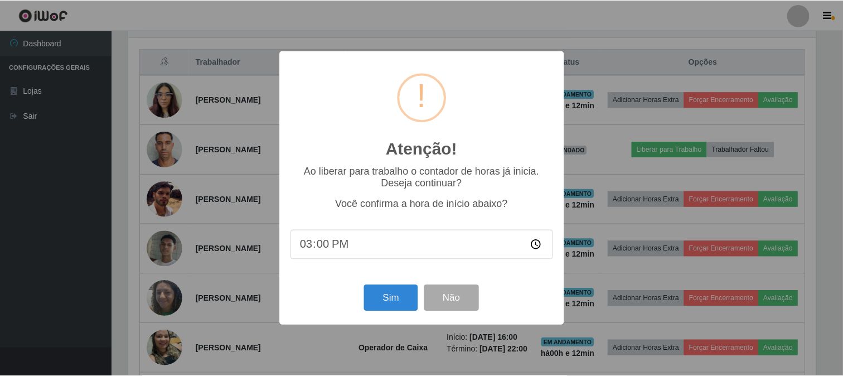
scroll to position [231, 690]
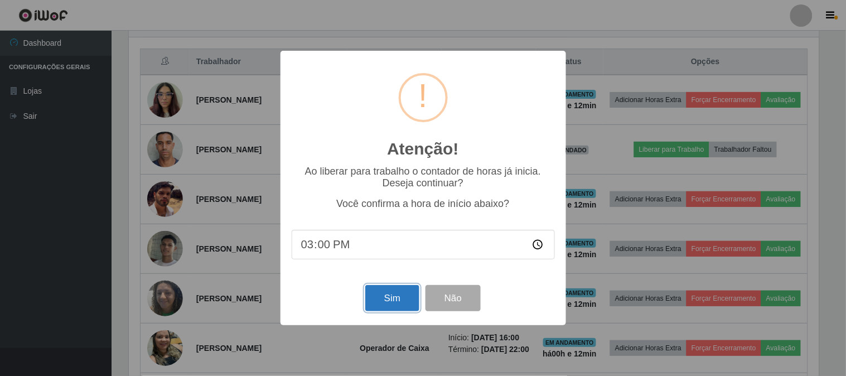
click at [370, 297] on button "Sim" at bounding box center [392, 298] width 54 height 26
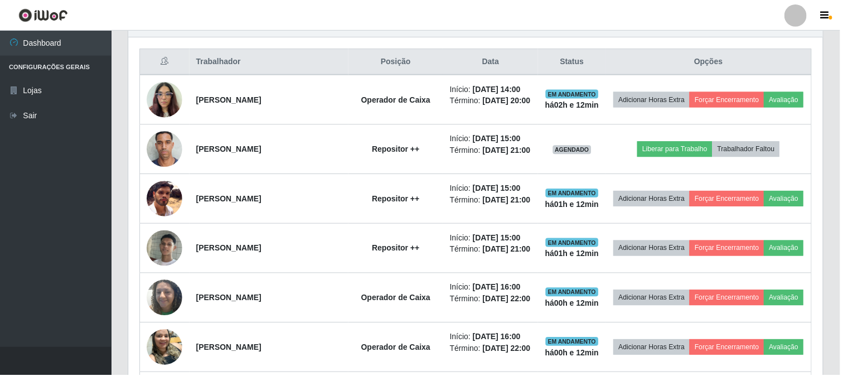
scroll to position [166, 0]
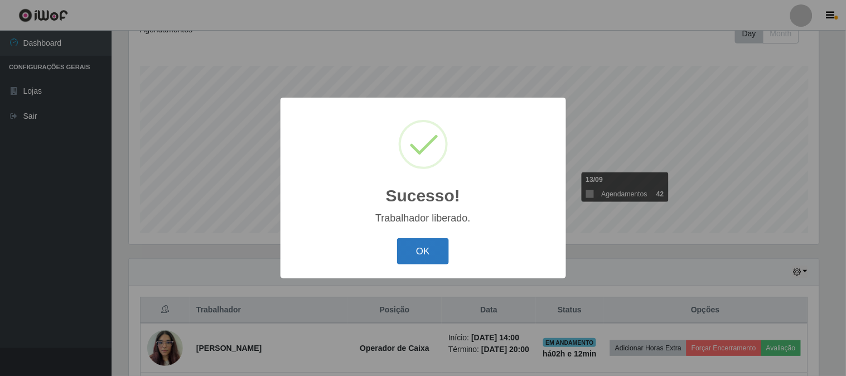
click at [434, 249] on button "OK" at bounding box center [423, 251] width 52 height 26
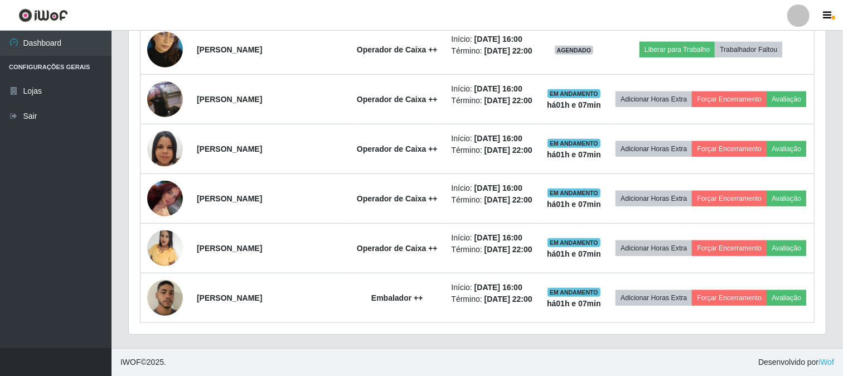
scroll to position [1095, 0]
